Goal: Manage account settings

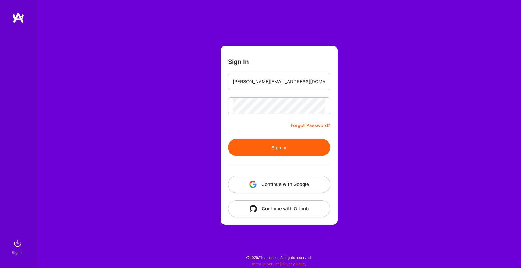
click at [281, 149] on button "Sign In" at bounding box center [279, 147] width 102 height 17
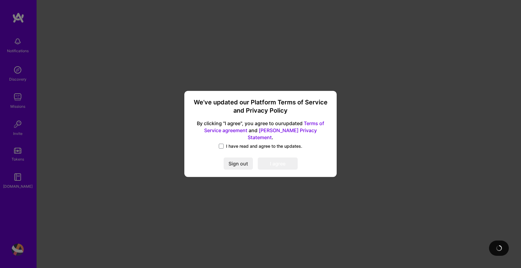
click at [257, 144] on span "I have read and agree to the updates." at bounding box center [264, 146] width 76 height 6
click at [0, 0] on input "I have read and agree to the updates." at bounding box center [0, 0] width 0 height 0
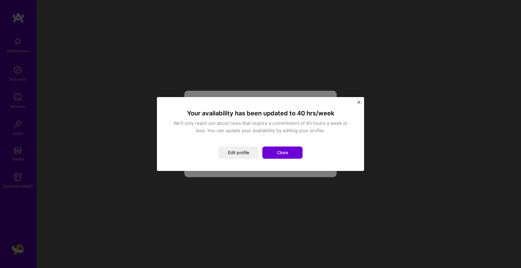
click at [273, 159] on div "Your availability has been updated to 40 hrs/week We’ll only reach out about ro…" at bounding box center [260, 133] width 193 height 59
click at [282, 151] on button "Close" at bounding box center [282, 152] width 40 height 12
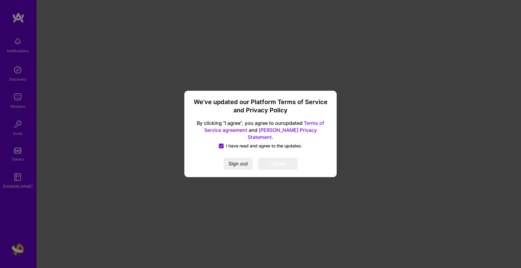
click at [281, 159] on button "I agree" at bounding box center [278, 164] width 40 height 12
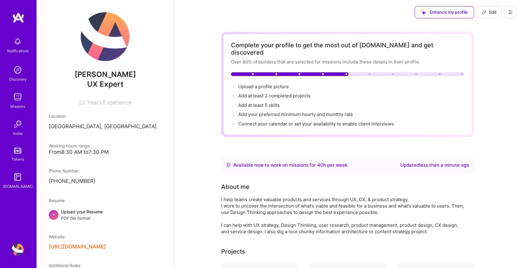
click at [19, 94] on img at bounding box center [18, 97] width 12 height 12
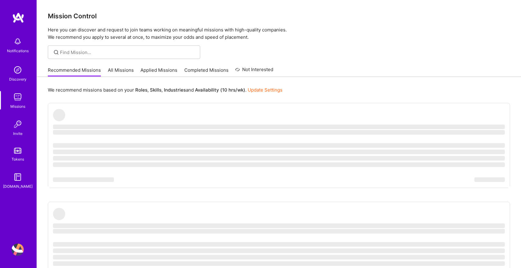
click at [21, 123] on img at bounding box center [18, 124] width 12 height 12
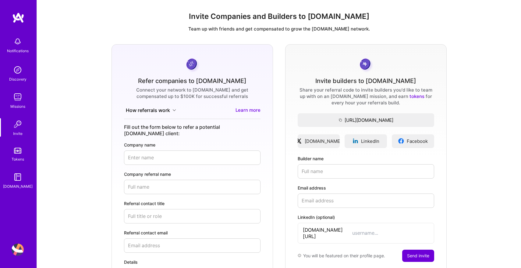
click at [19, 71] on img at bounding box center [18, 70] width 12 height 12
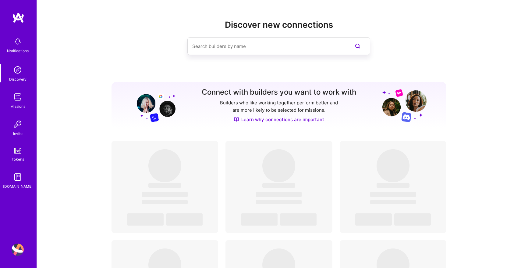
click at [19, 71] on img at bounding box center [18, 70] width 12 height 12
